Goal: Check status

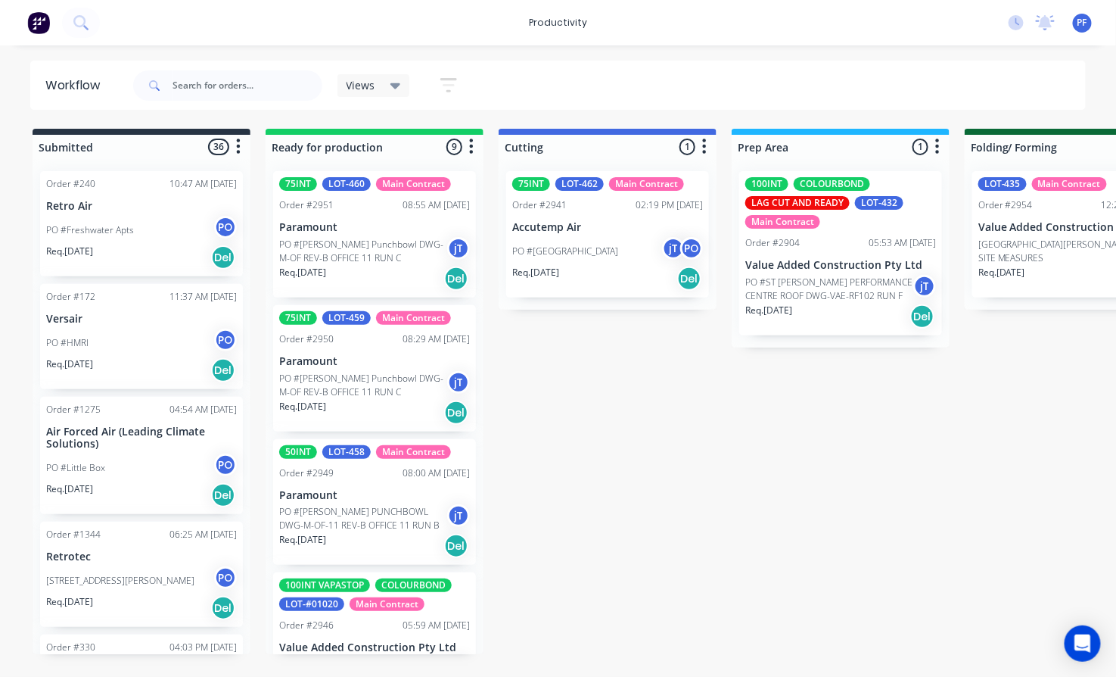
drag, startPoint x: 578, startPoint y: 212, endPoint x: 652, endPoint y: 223, distance: 75.0
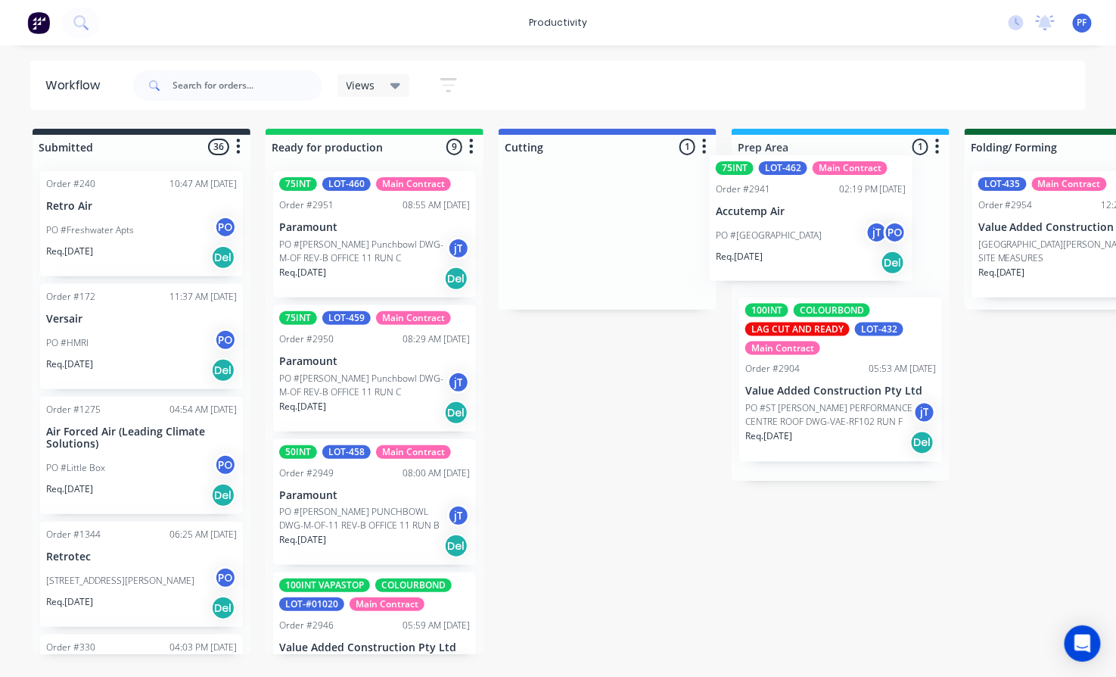
drag, startPoint x: 617, startPoint y: 230, endPoint x: 834, endPoint y: 214, distance: 217.0
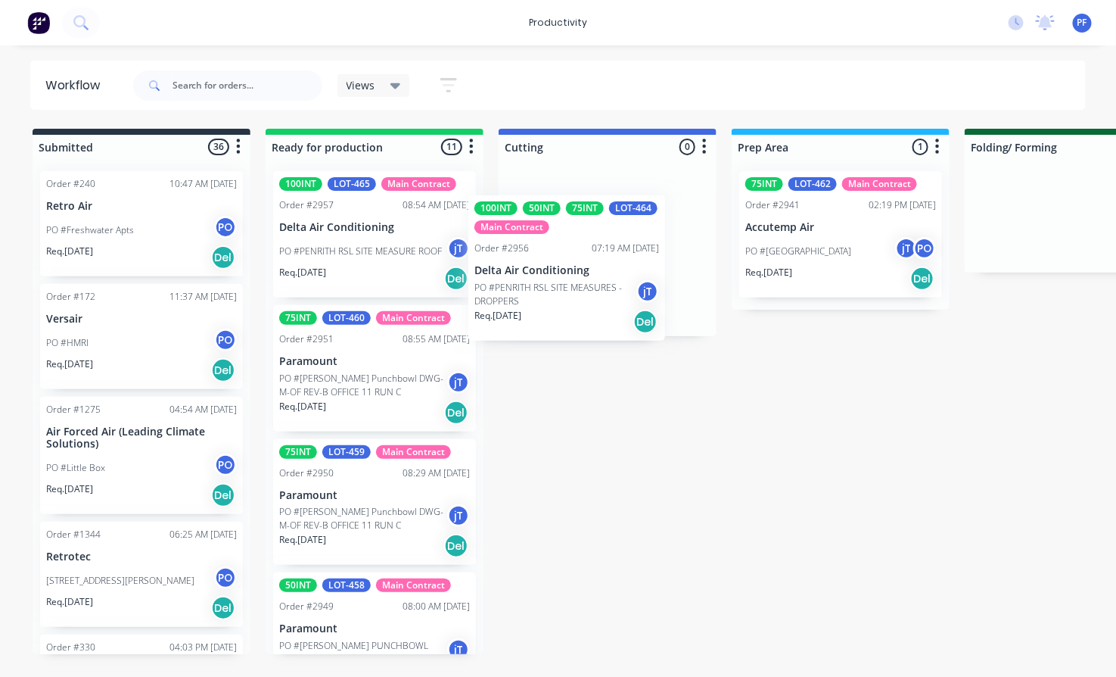
drag, startPoint x: 378, startPoint y: 352, endPoint x: 581, endPoint y: 236, distance: 233.5
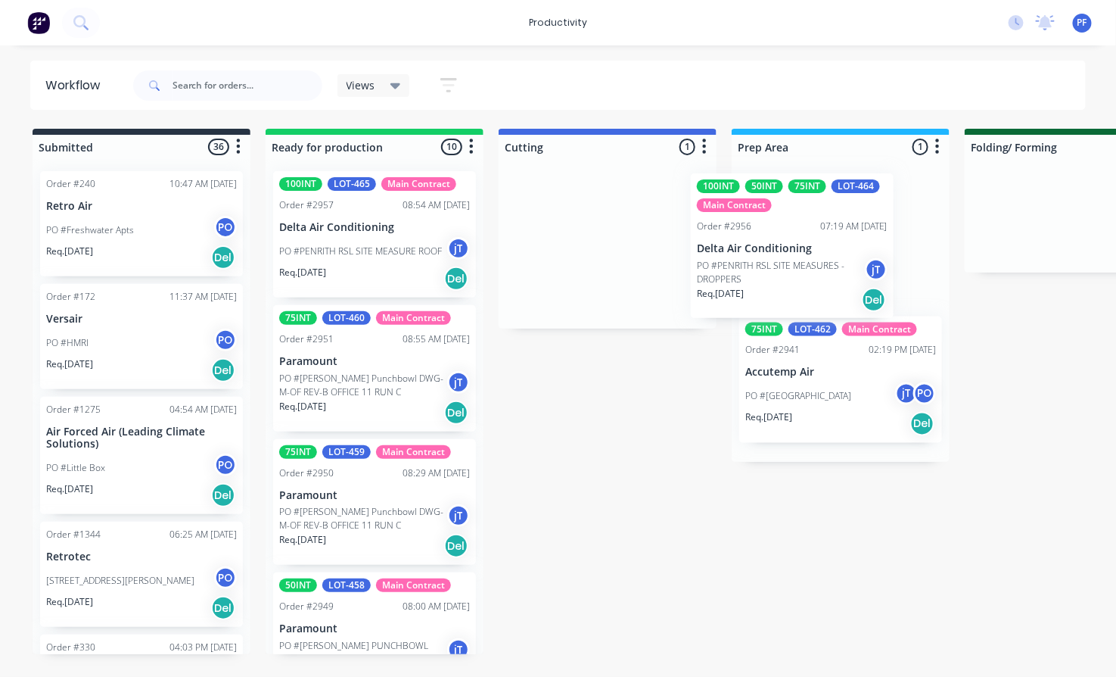
drag, startPoint x: 591, startPoint y: 221, endPoint x: 810, endPoint y: 218, distance: 219.5
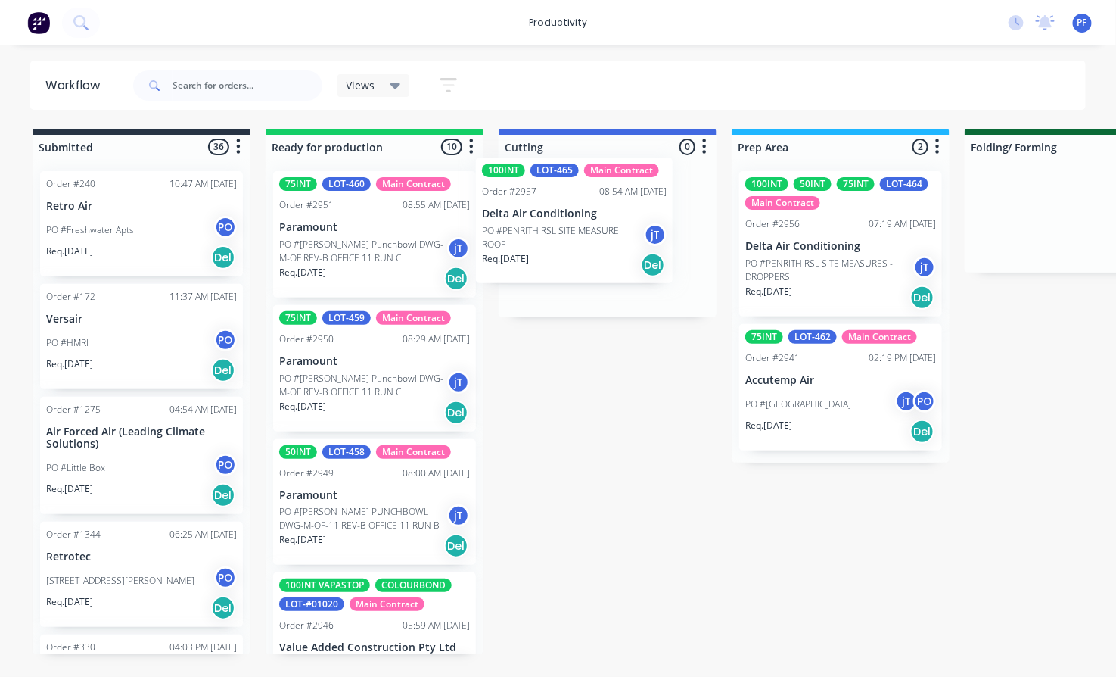
drag, startPoint x: 337, startPoint y: 239, endPoint x: 547, endPoint y: 226, distance: 210.8
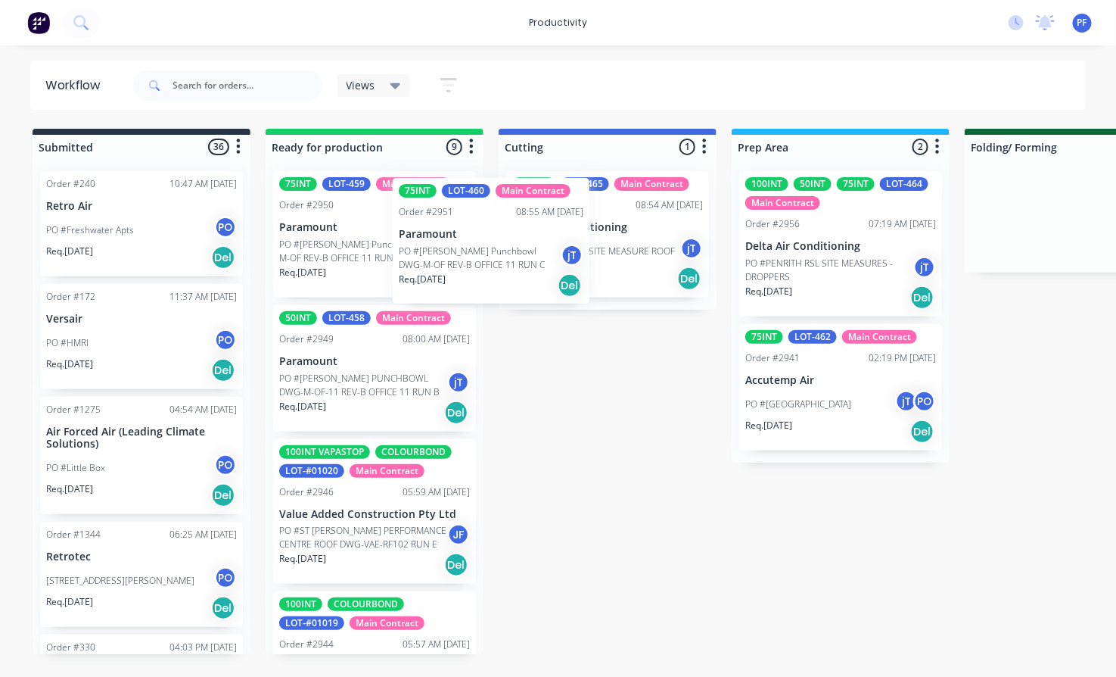
drag, startPoint x: 354, startPoint y: 224, endPoint x: 532, endPoint y: 232, distance: 178.0
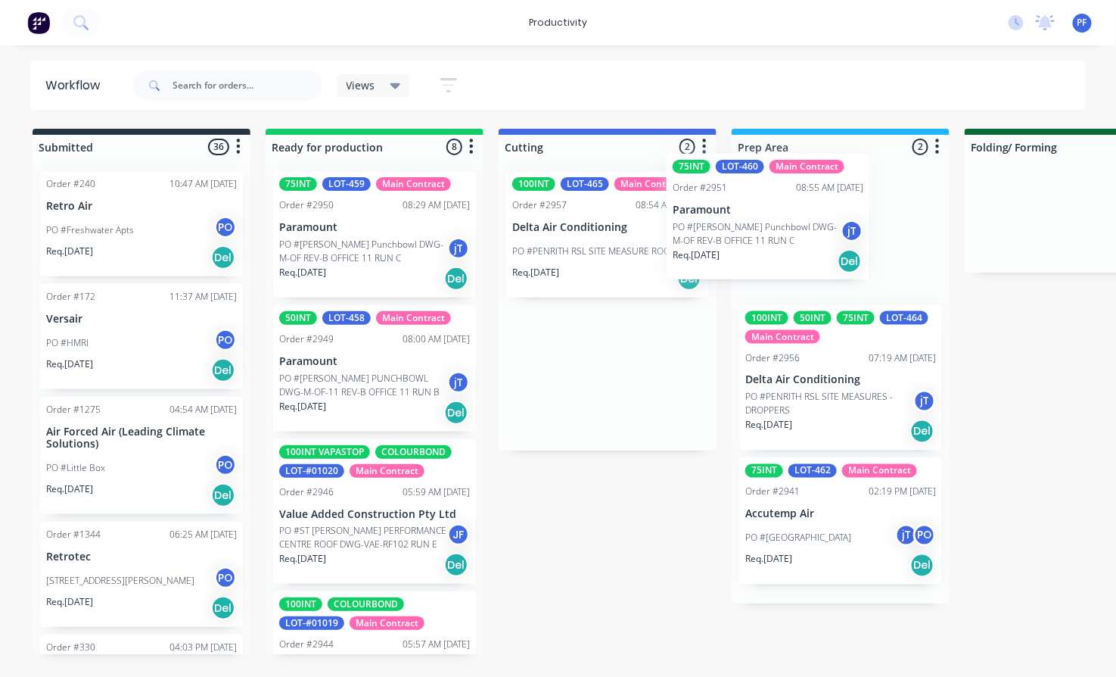
drag, startPoint x: 639, startPoint y: 248, endPoint x: 752, endPoint y: 231, distance: 114.1
